Goal: Information Seeking & Learning: Learn about a topic

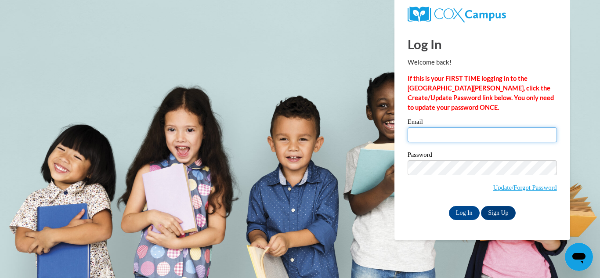
click at [501, 137] on input "Email" at bounding box center [482, 134] width 149 height 15
type input "astinson@grenadak12.com"
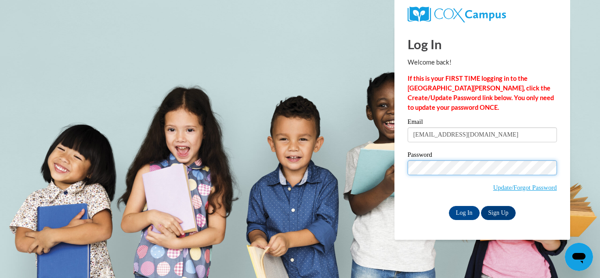
click at [449, 206] on input "Log In" at bounding box center [464, 213] width 31 height 14
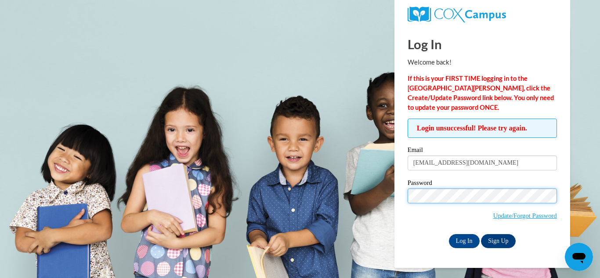
click at [449, 234] on input "Log In" at bounding box center [464, 241] width 31 height 14
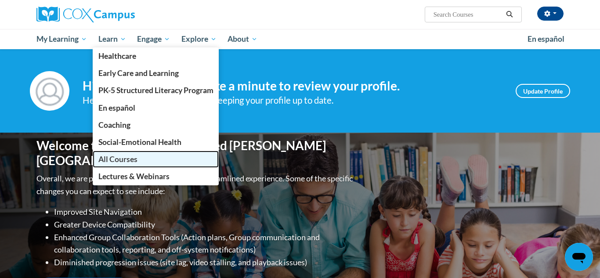
click at [96, 159] on link "All Courses" at bounding box center [156, 159] width 127 height 17
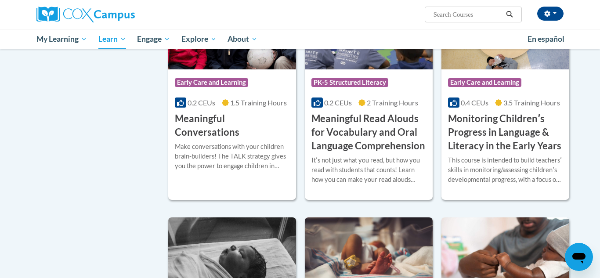
scroll to position [1364, 0]
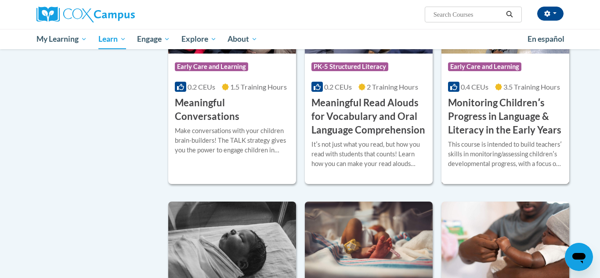
click at [474, 114] on h3 "Monitoring Childrenʹs Progress in Language & Literacy in the Early Years" at bounding box center [505, 116] width 115 height 40
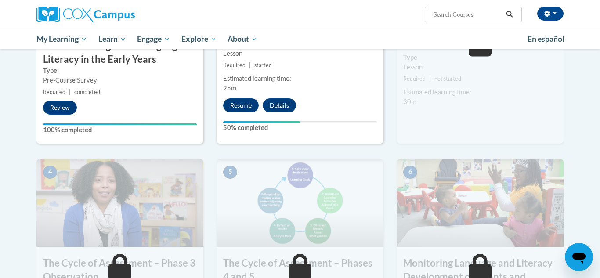
scroll to position [337, 0]
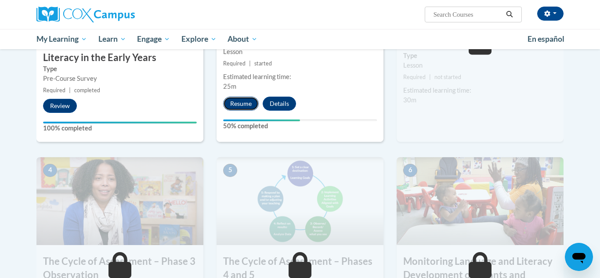
click at [241, 99] on button "Resume" at bounding box center [241, 104] width 36 height 14
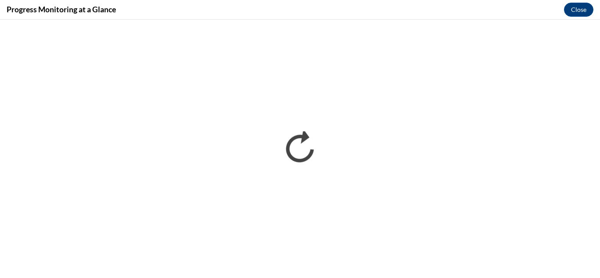
scroll to position [0, 0]
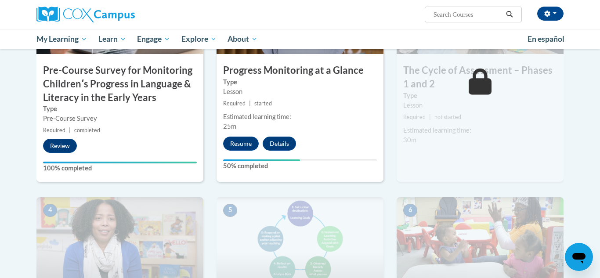
scroll to position [292, 0]
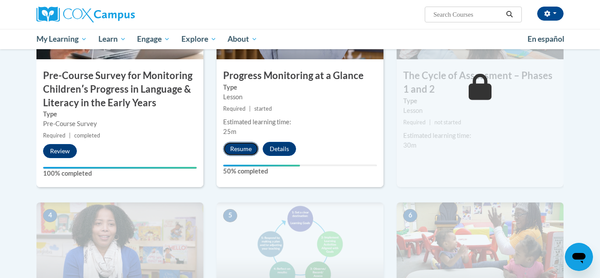
click at [239, 149] on button "Resume" at bounding box center [241, 149] width 36 height 14
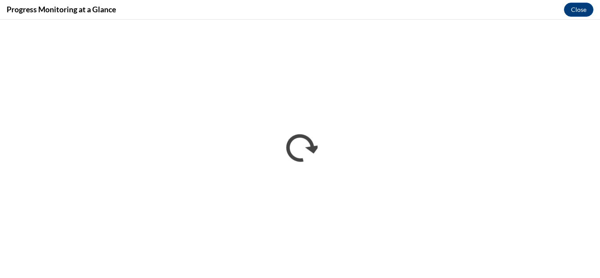
scroll to position [0, 0]
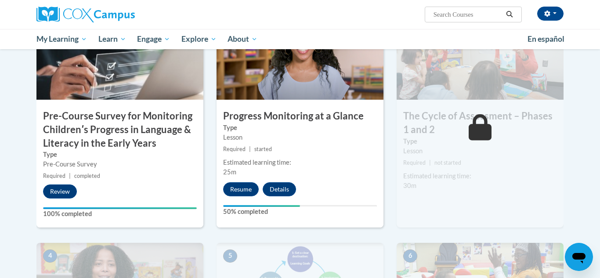
scroll to position [257, 0]
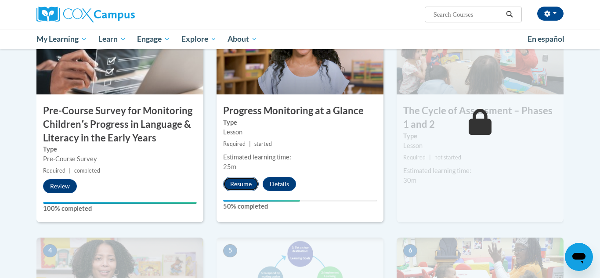
click at [248, 183] on button "Resume" at bounding box center [241, 184] width 36 height 14
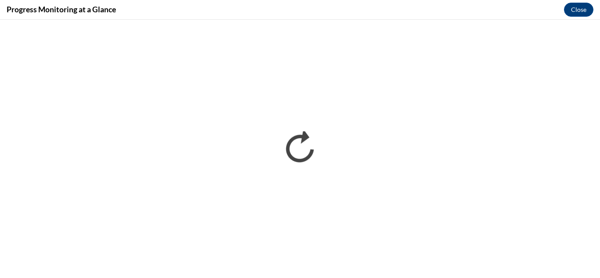
scroll to position [0, 0]
